Goal: Task Accomplishment & Management: Use online tool/utility

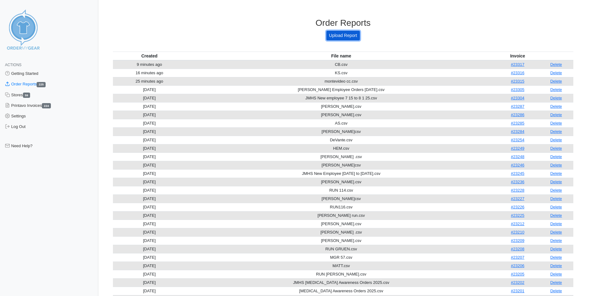
click at [343, 34] on link "Upload Report" at bounding box center [344, 36] width 34 height 10
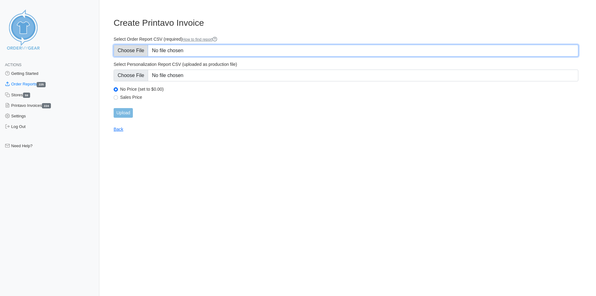
click at [174, 47] on input "Select Order Report CSV (required) How to find report" at bounding box center [346, 51] width 465 height 12
type input "C:\fakepath\ST.csv"
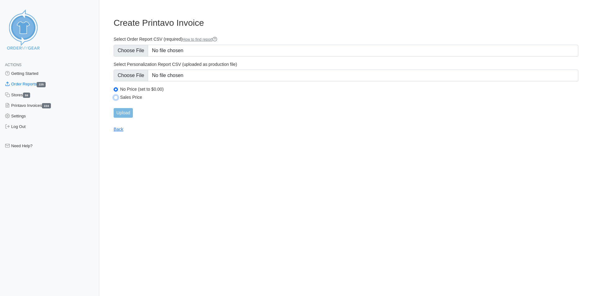
click at [115, 97] on input "Sales Price" at bounding box center [116, 97] width 4 height 4
radio input "true"
click at [125, 112] on input "Upload" at bounding box center [123, 113] width 19 height 10
